Goal: Task Accomplishment & Management: Use online tool/utility

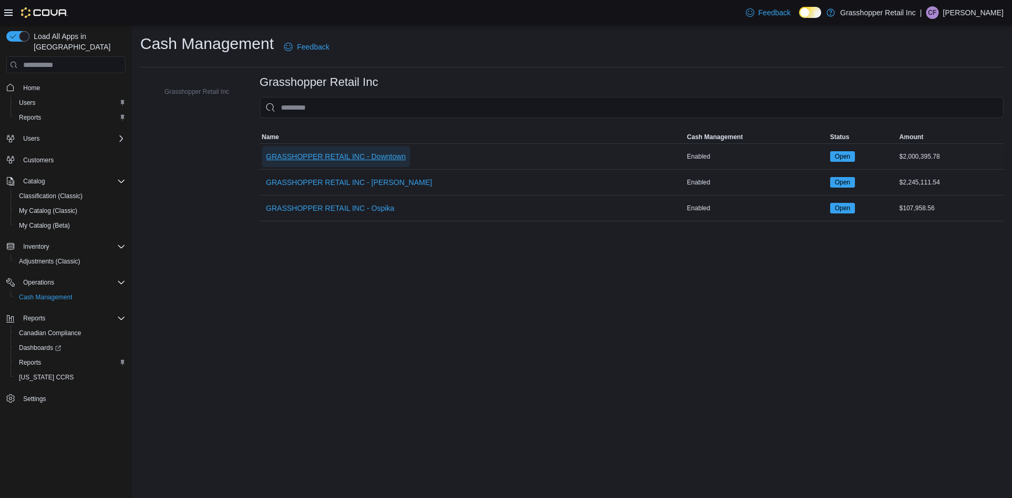
click at [334, 157] on span "GRASSHOPPER RETAIL INC - Downtown" at bounding box center [336, 156] width 140 height 11
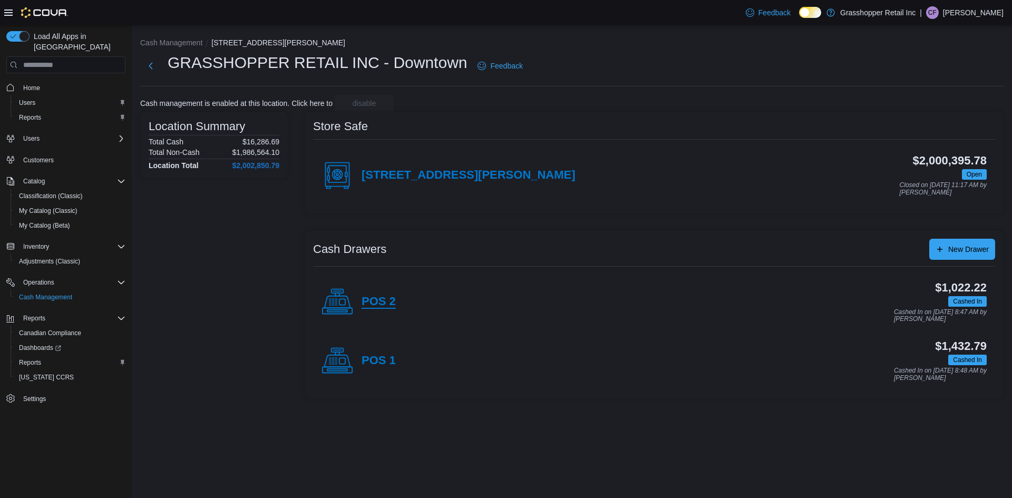
click at [380, 301] on h4 "POS 2" at bounding box center [379, 302] width 34 height 14
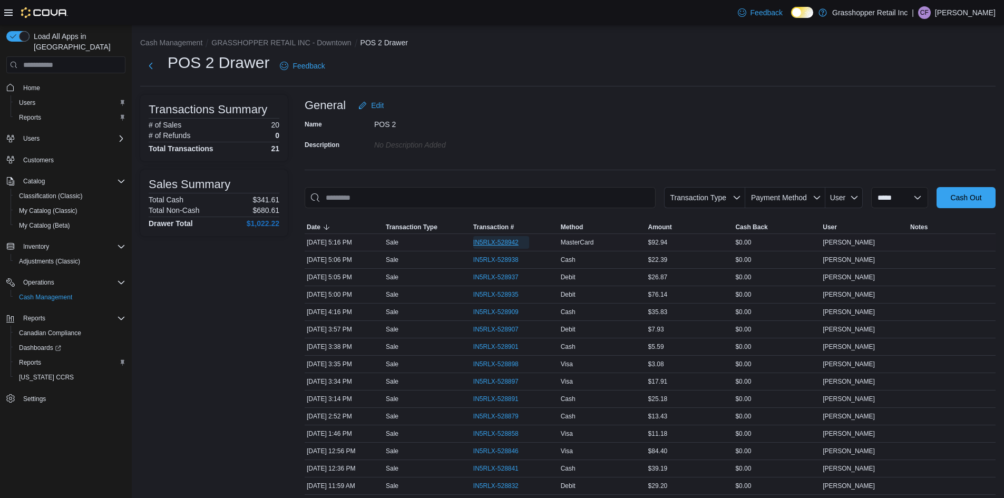
click at [494, 248] on span "IN5RLX-528942" at bounding box center [501, 242] width 56 height 13
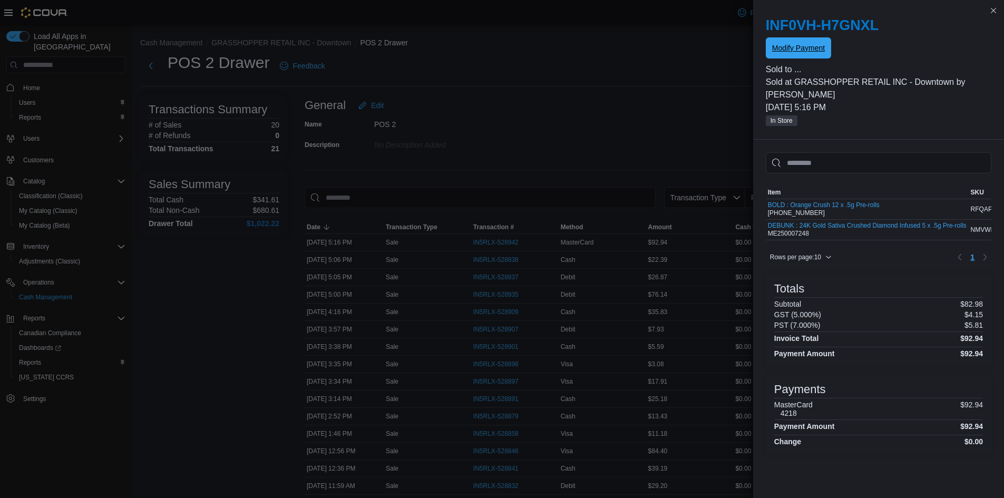
click at [800, 47] on span "Modify Payment" at bounding box center [798, 48] width 53 height 11
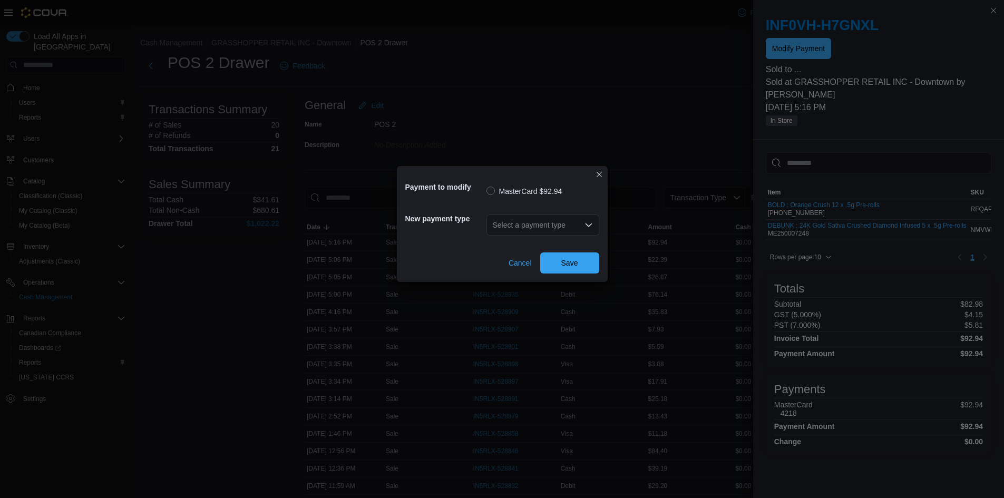
click at [578, 222] on div "Select a payment type" at bounding box center [543, 225] width 113 height 21
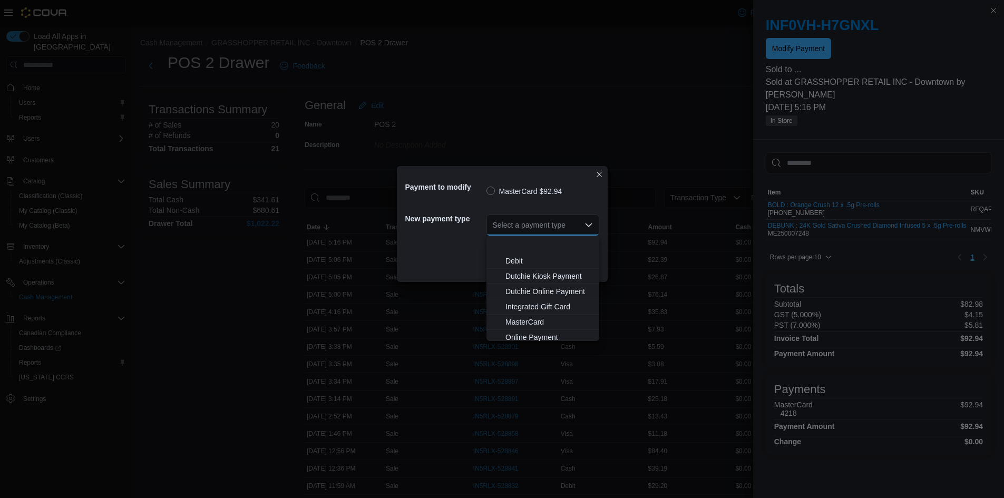
scroll to position [78, 0]
click at [546, 327] on button "Visa" at bounding box center [543, 333] width 113 height 15
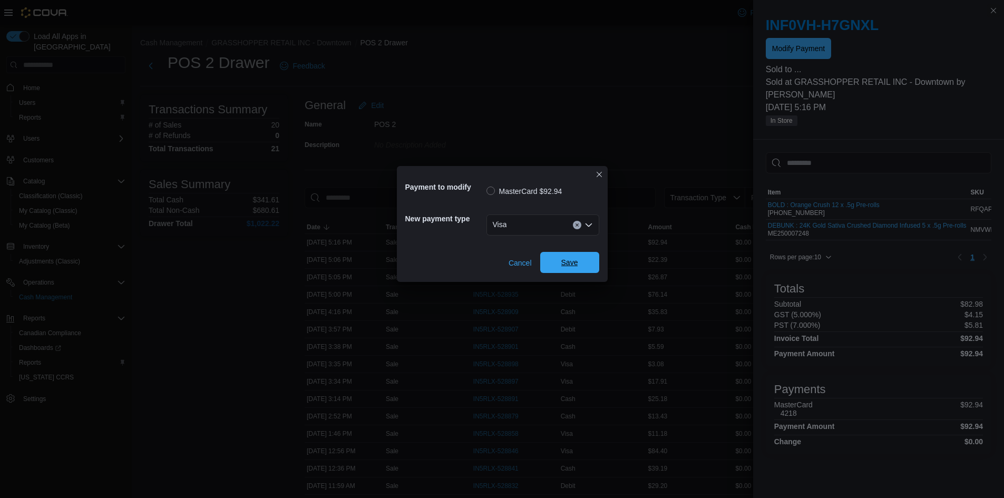
click at [568, 264] on span "Save" at bounding box center [570, 262] width 17 height 11
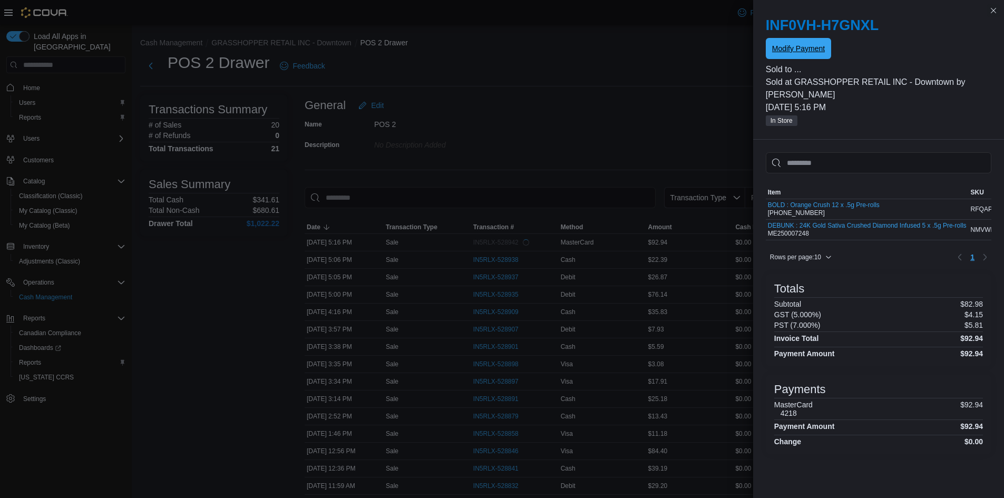
scroll to position [0, 0]
